Goal: Navigation & Orientation: Find specific page/section

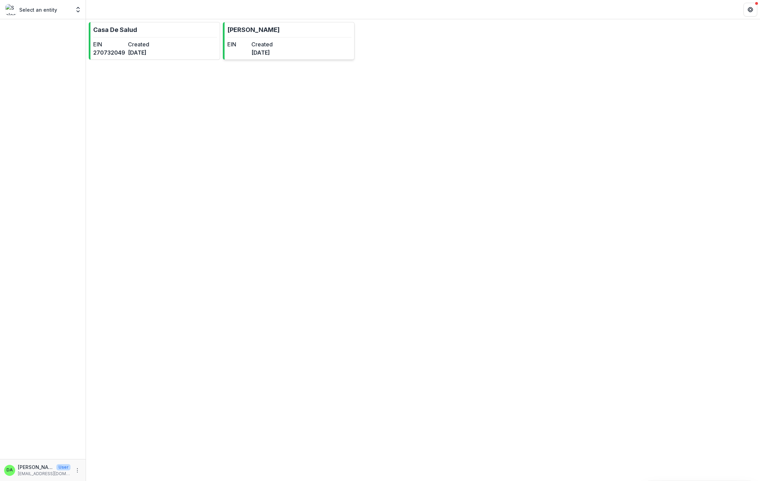
click at [273, 44] on dt "Created" at bounding box center [261, 44] width 21 height 8
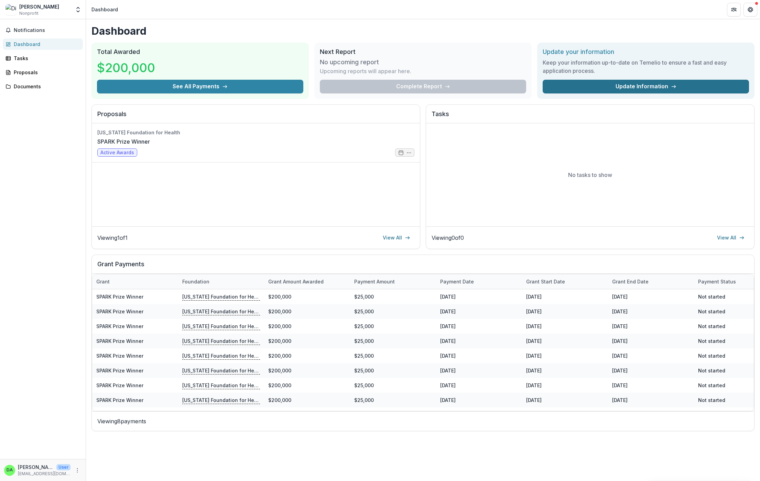
click at [593, 88] on link "Update Information" at bounding box center [646, 87] width 206 height 14
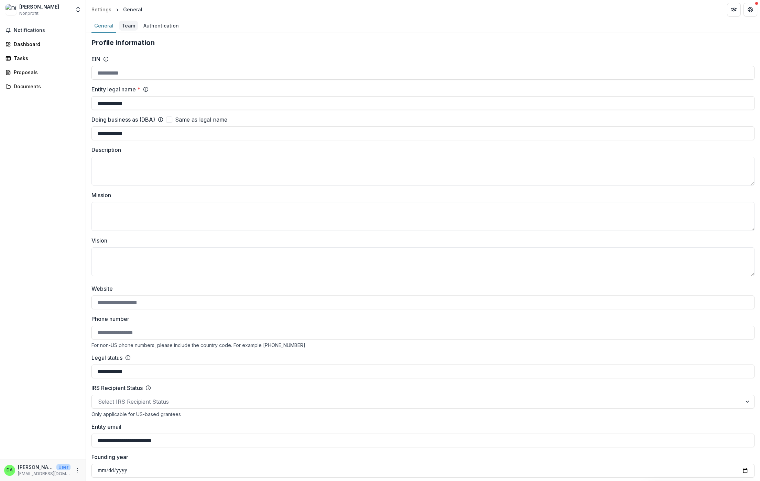
click at [126, 26] on div "Team" at bounding box center [128, 26] width 19 height 10
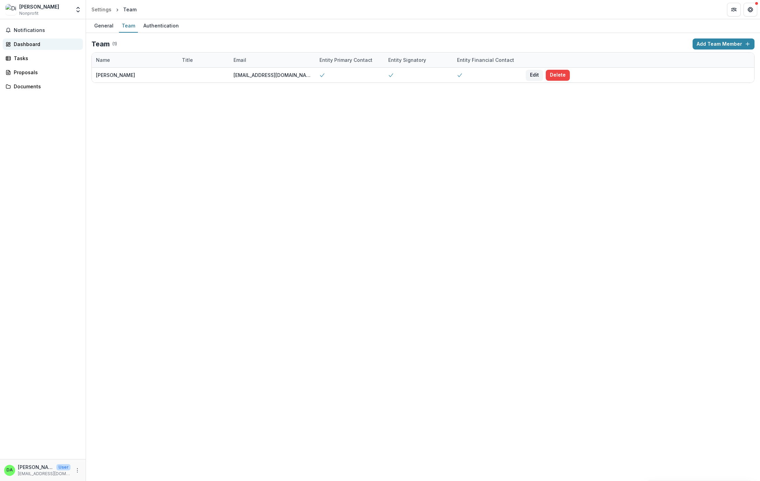
click at [34, 41] on div "Dashboard" at bounding box center [46, 44] width 64 height 7
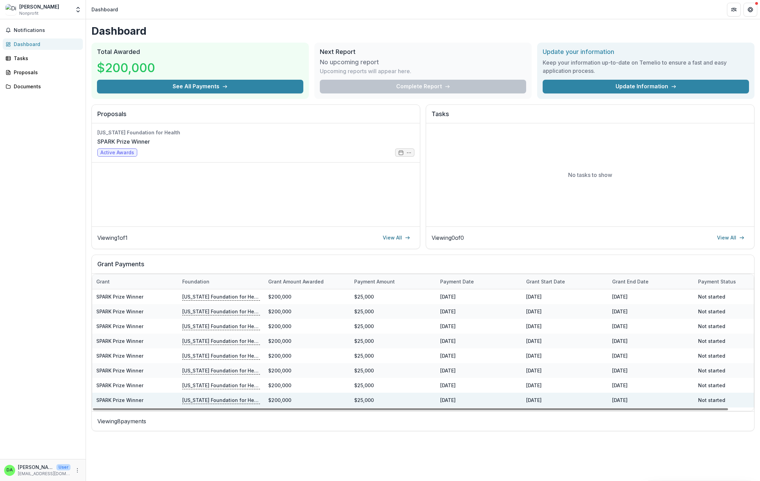
click at [449, 401] on div "[DATE]" at bounding box center [479, 400] width 86 height 15
click at [715, 402] on div "Not started" at bounding box center [737, 400] width 86 height 15
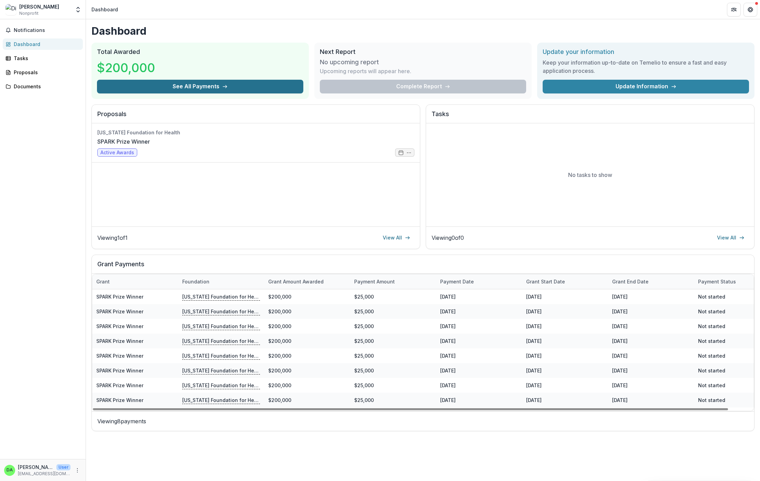
click at [215, 88] on button "See All Payments" at bounding box center [200, 87] width 206 height 14
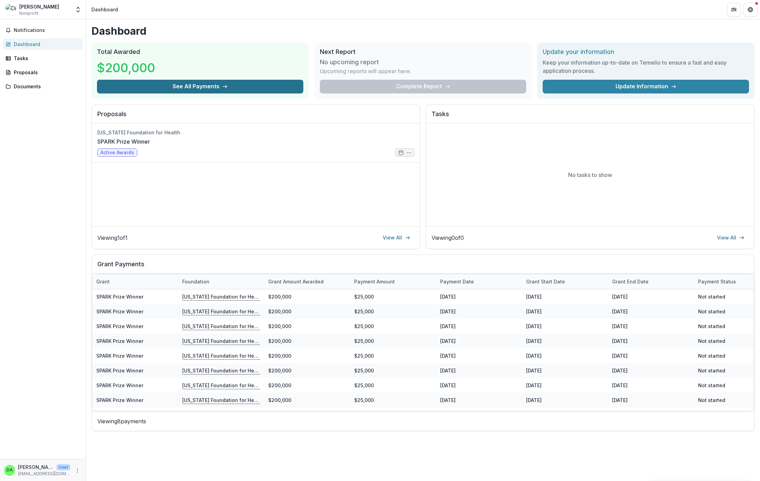
click at [228, 86] on button "See All Payments" at bounding box center [200, 87] width 206 height 14
